Goal: Information Seeking & Learning: Find specific fact

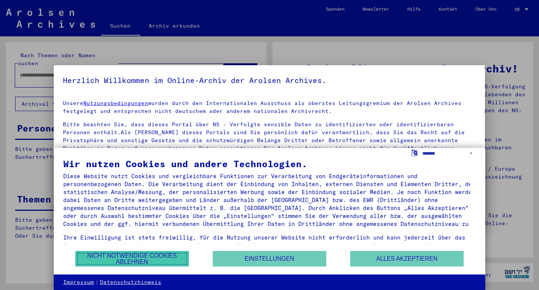
click at [146, 256] on button "Nicht notwendige Cookies ablehnen" at bounding box center [132, 259] width 114 height 16
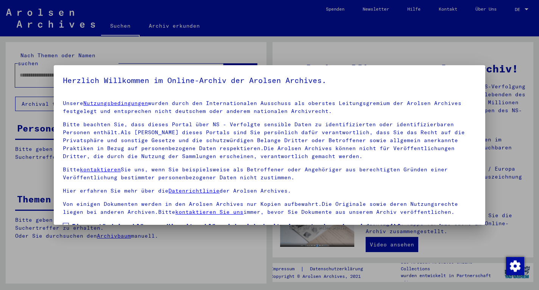
scroll to position [60, 0]
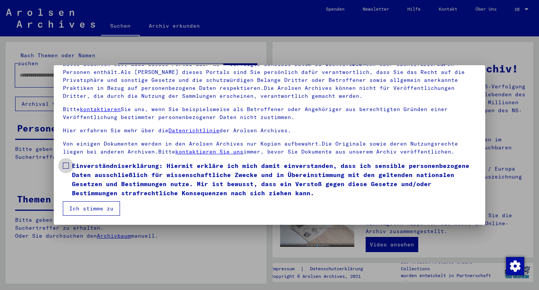
click at [64, 164] on span at bounding box center [66, 165] width 6 height 6
click at [86, 207] on button "Ich stimme zu" at bounding box center [91, 208] width 57 height 14
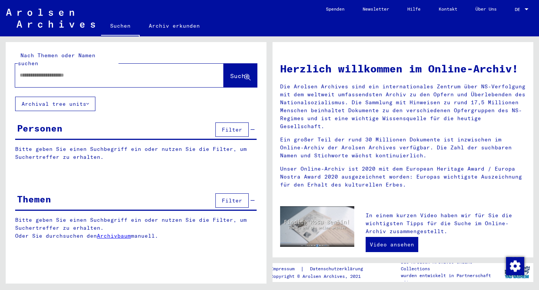
click at [90, 71] on input "text" at bounding box center [110, 75] width 181 height 8
type input "**********"
click at [247, 64] on button "Suche" at bounding box center [240, 75] width 33 height 23
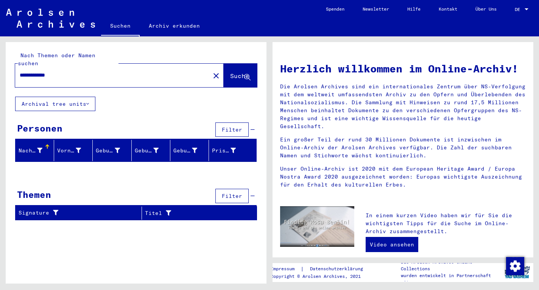
click at [449, 8] on link "Kontakt" at bounding box center [448, 9] width 37 height 18
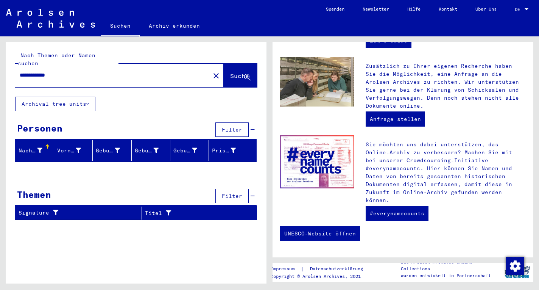
scroll to position [290, 0]
click at [519, 10] on span "DE" at bounding box center [519, 9] width 8 height 5
click at [515, 15] on span "English" at bounding box center [507, 14] width 19 height 6
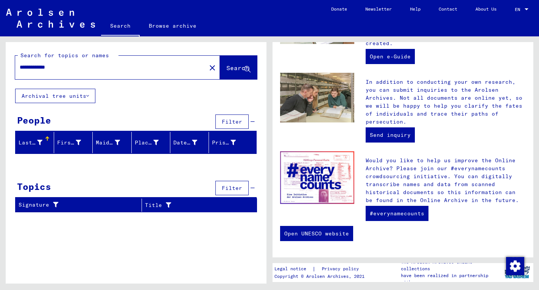
scroll to position [271, 0]
